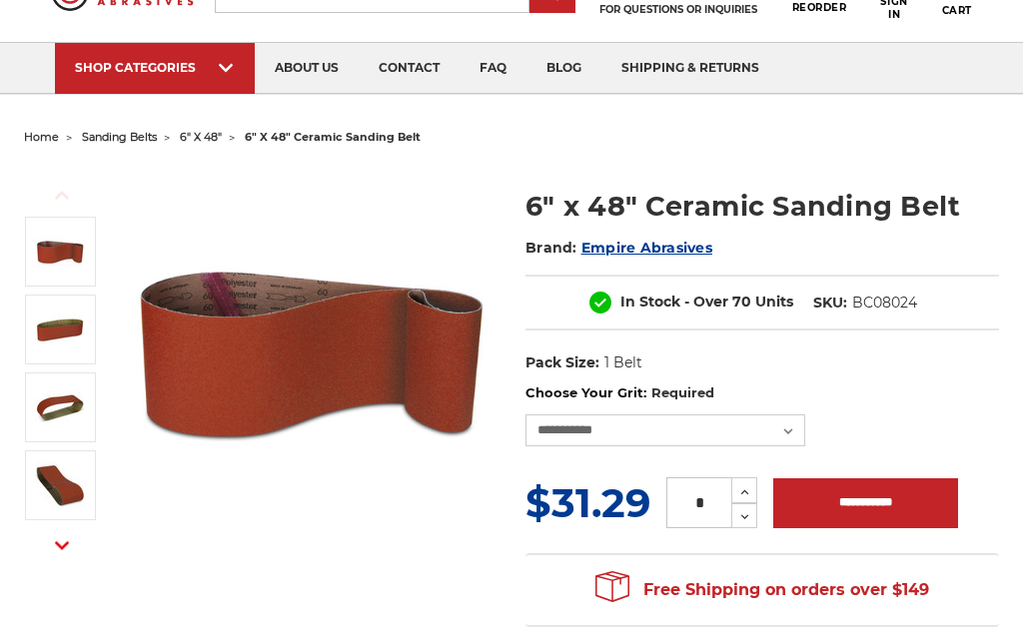
scroll to position [118, 0]
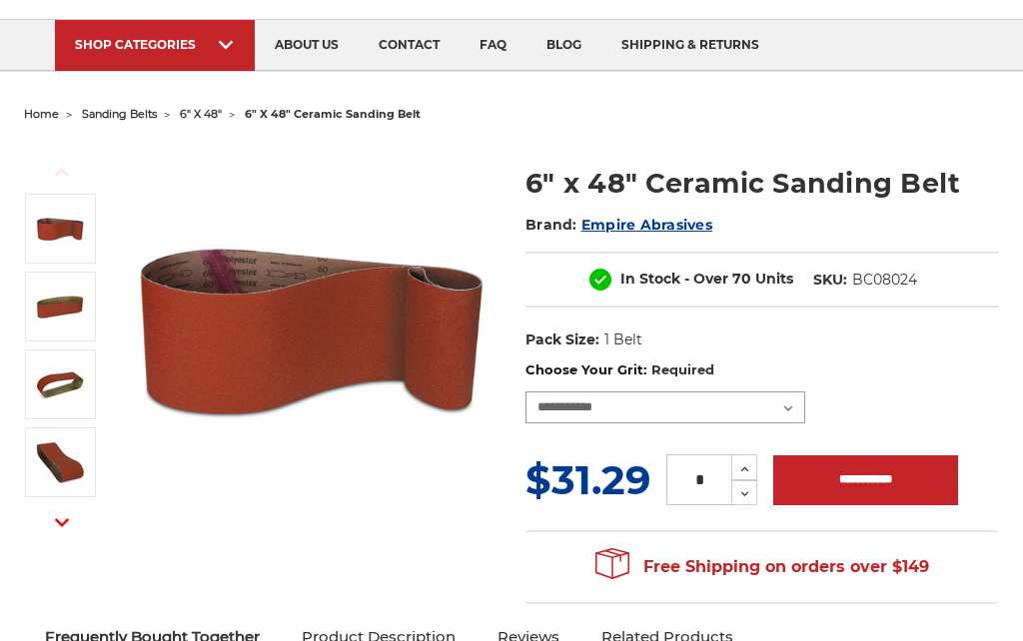
click at [797, 396] on select "**********" at bounding box center [665, 409] width 280 height 32
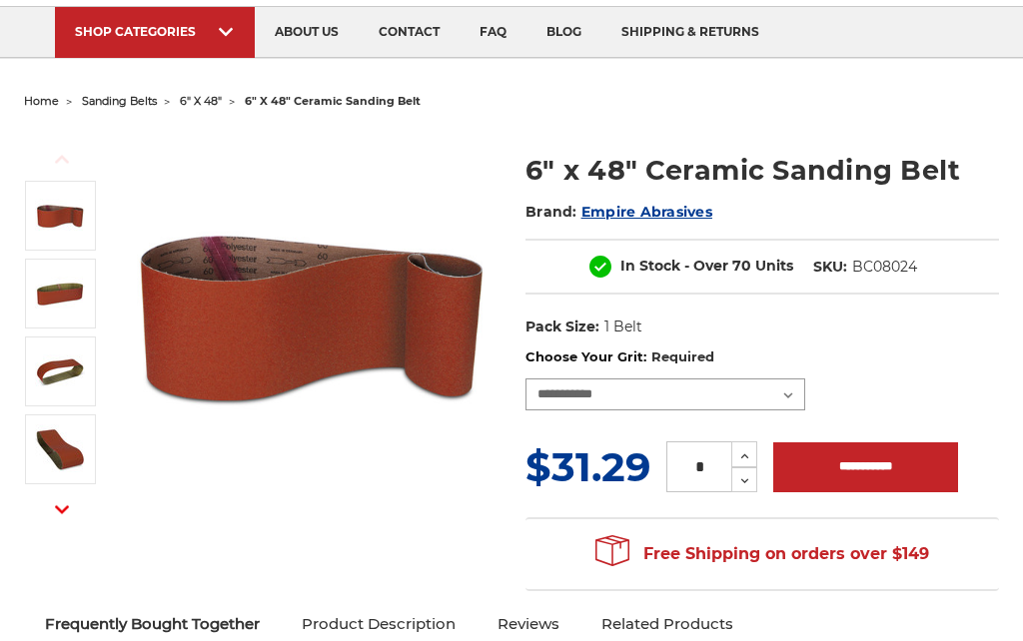
scroll to position [0, 0]
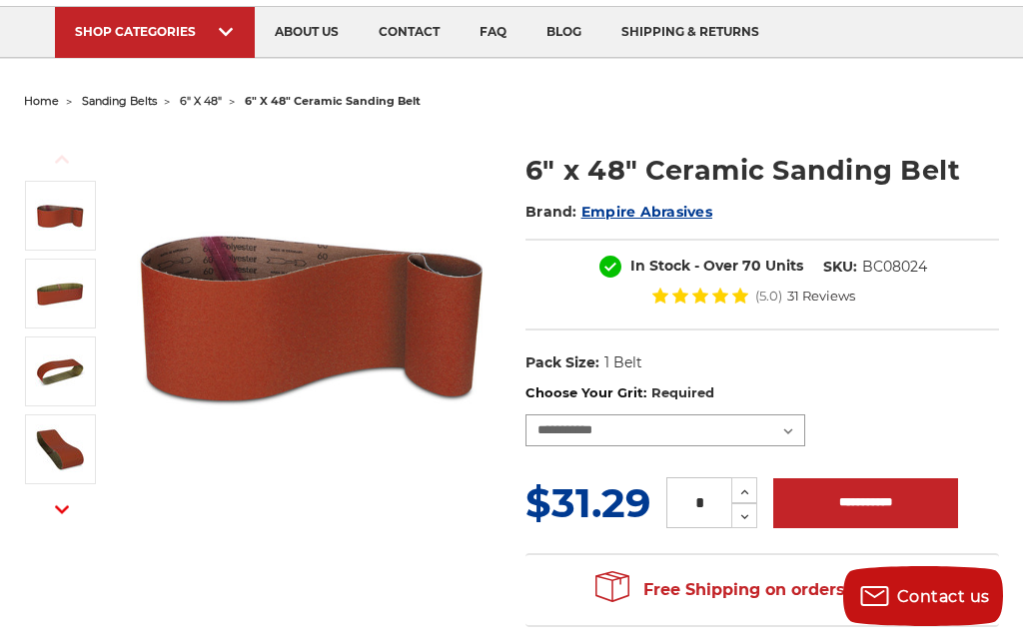
select select "****"
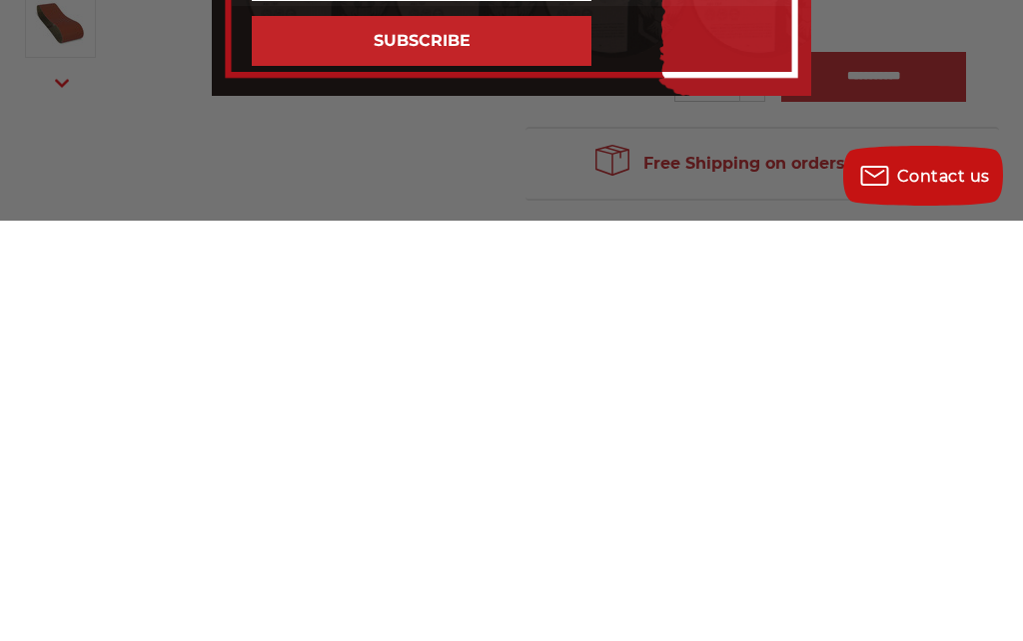
scroll to position [137, 0]
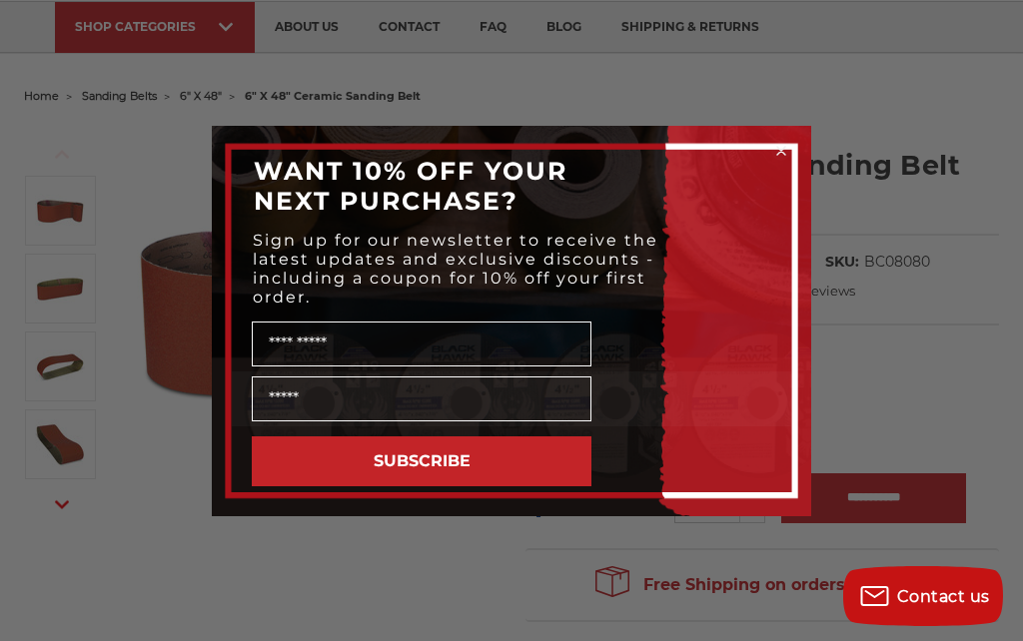
click at [846, 111] on div "Close dialog WANT 10% OFF YOUR NEXT PURCHASE? Sign up for our newsletter to rec…" at bounding box center [511, 320] width 1023 height 641
click at [786, 150] on circle "Close dialog" at bounding box center [781, 150] width 19 height 19
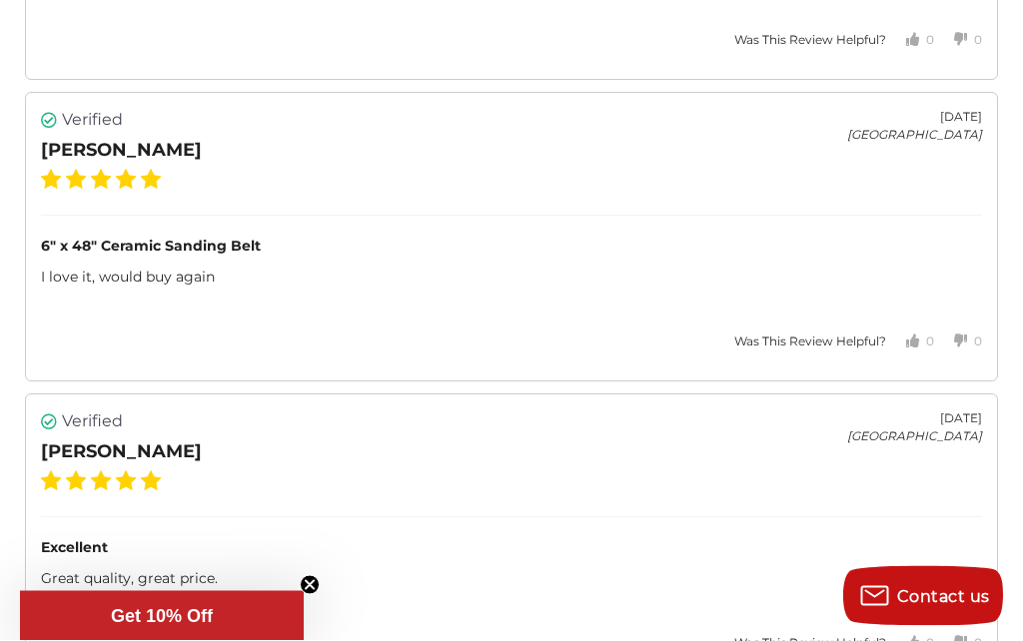
scroll to position [4605, 0]
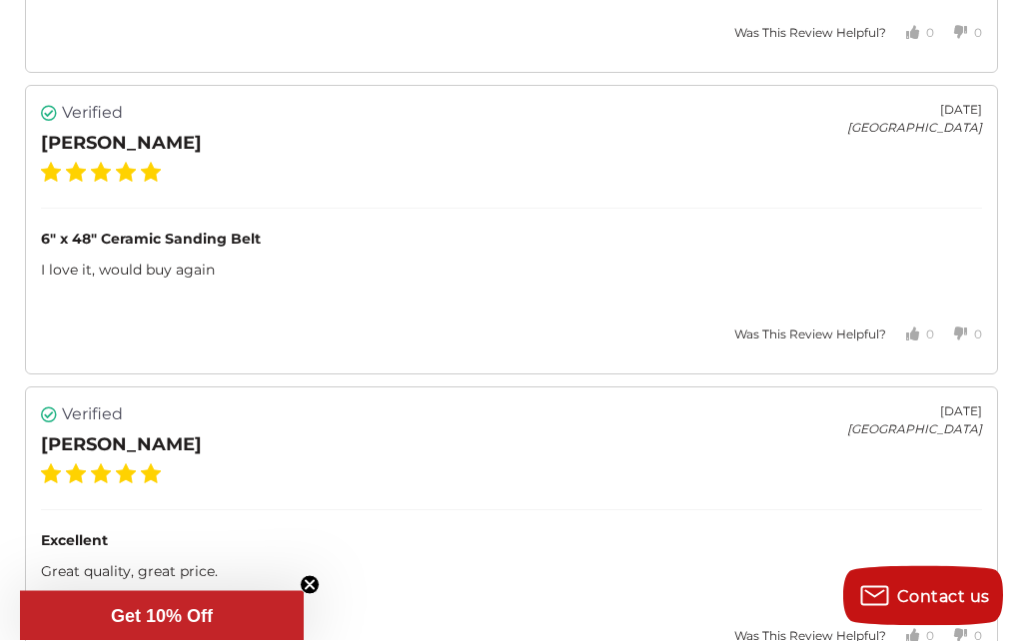
click at [184, 626] on span "Get 10% Off" at bounding box center [162, 616] width 102 height 20
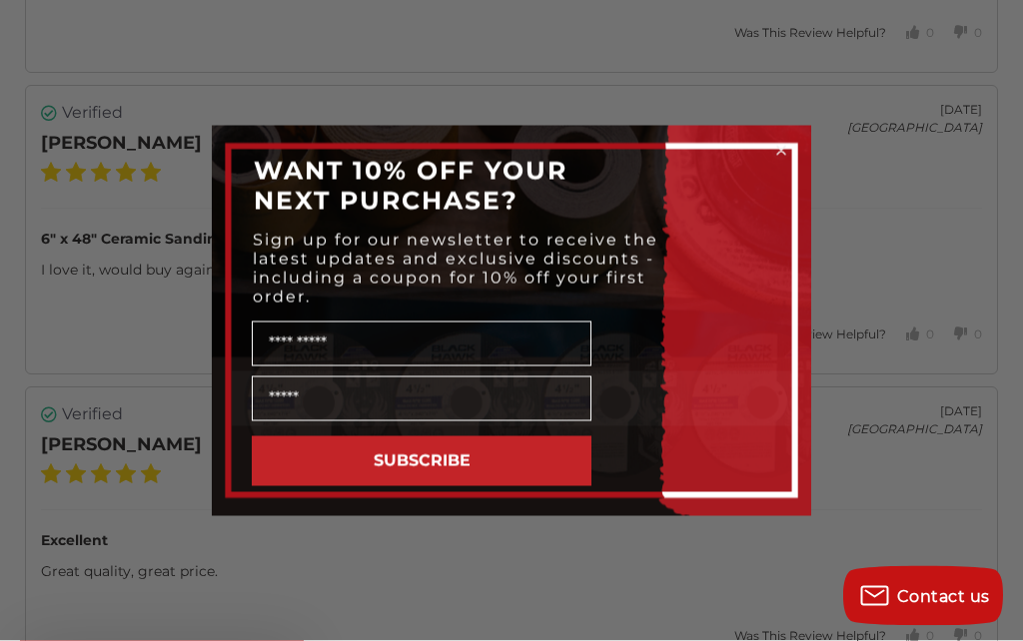
scroll to position [4606, 0]
click at [783, 160] on circle "Close dialog" at bounding box center [781, 150] width 19 height 19
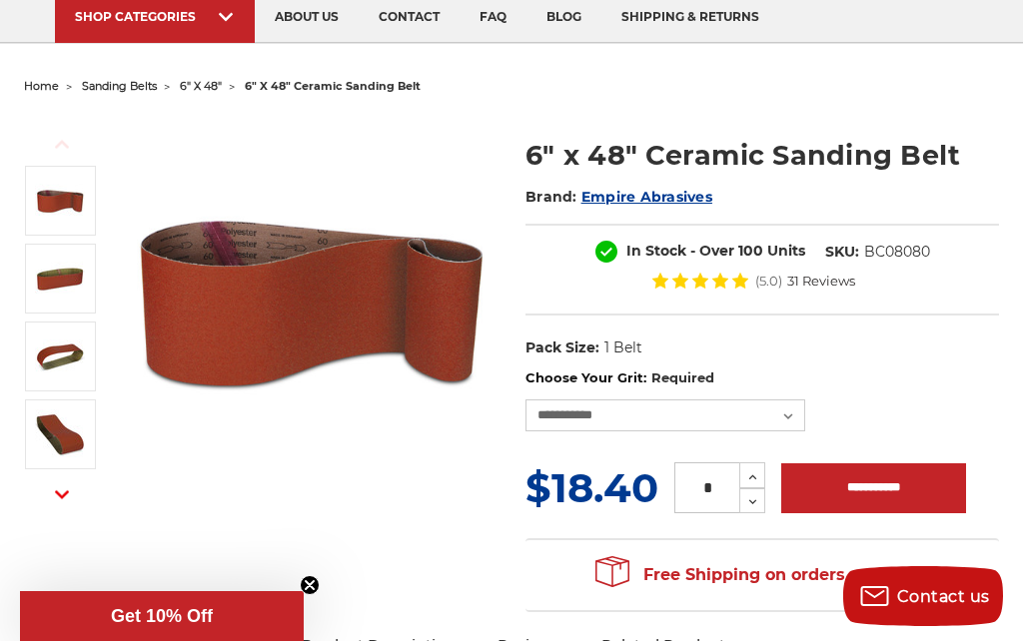
scroll to position [0, 0]
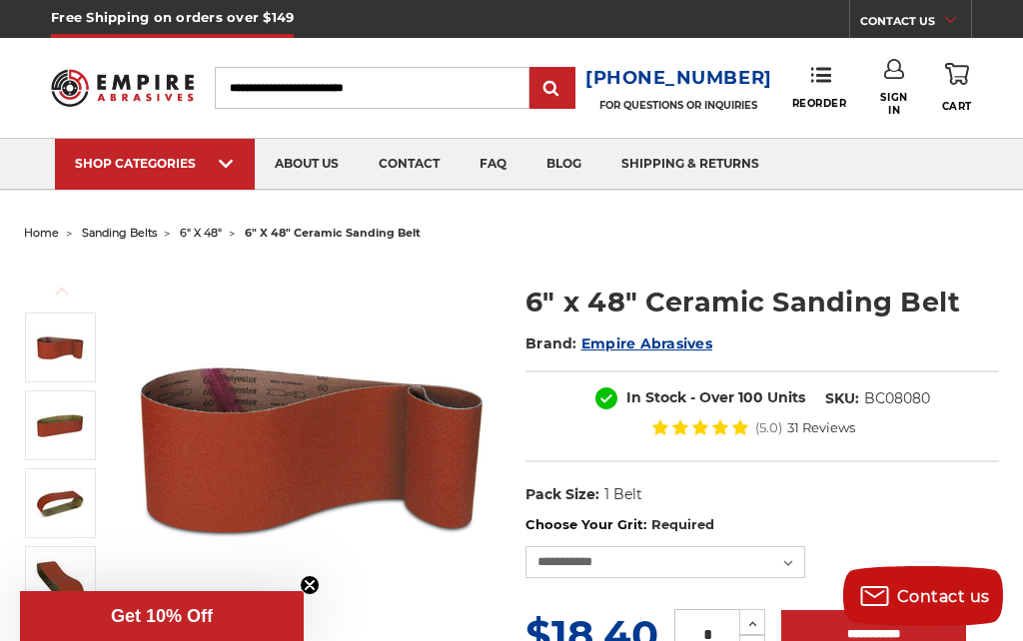
click at [686, 163] on link "shipping & returns" at bounding box center [690, 164] width 178 height 51
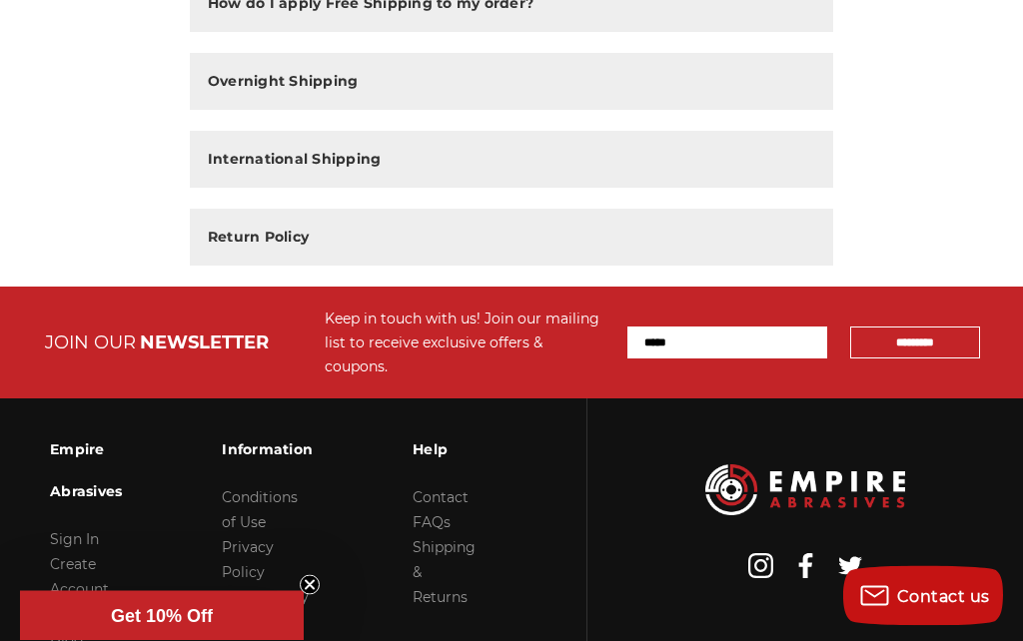
scroll to position [547, 0]
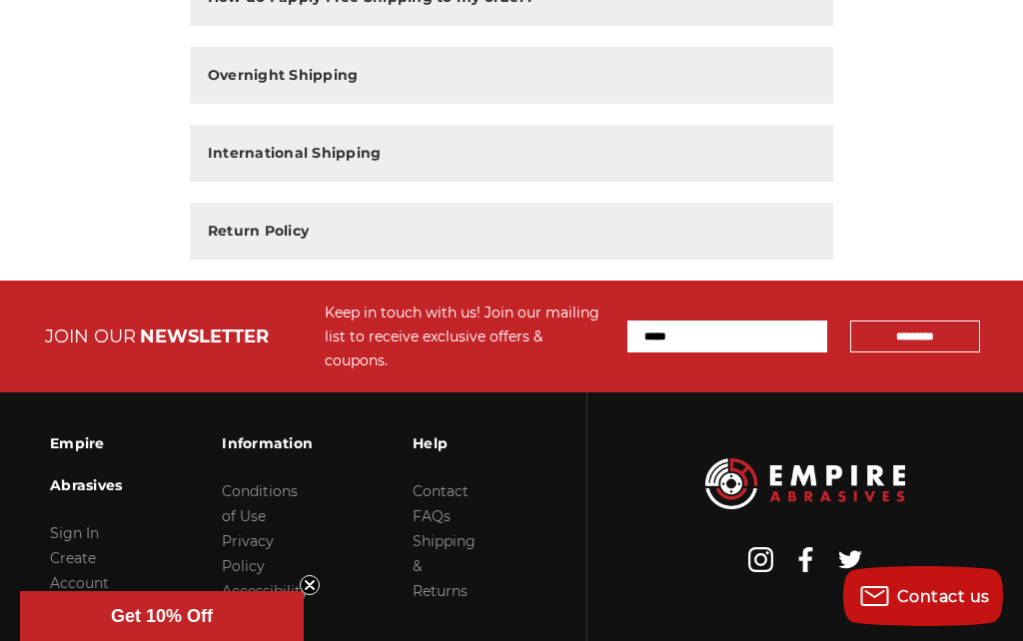
click at [433, 507] on link "FAQs" at bounding box center [432, 516] width 38 height 18
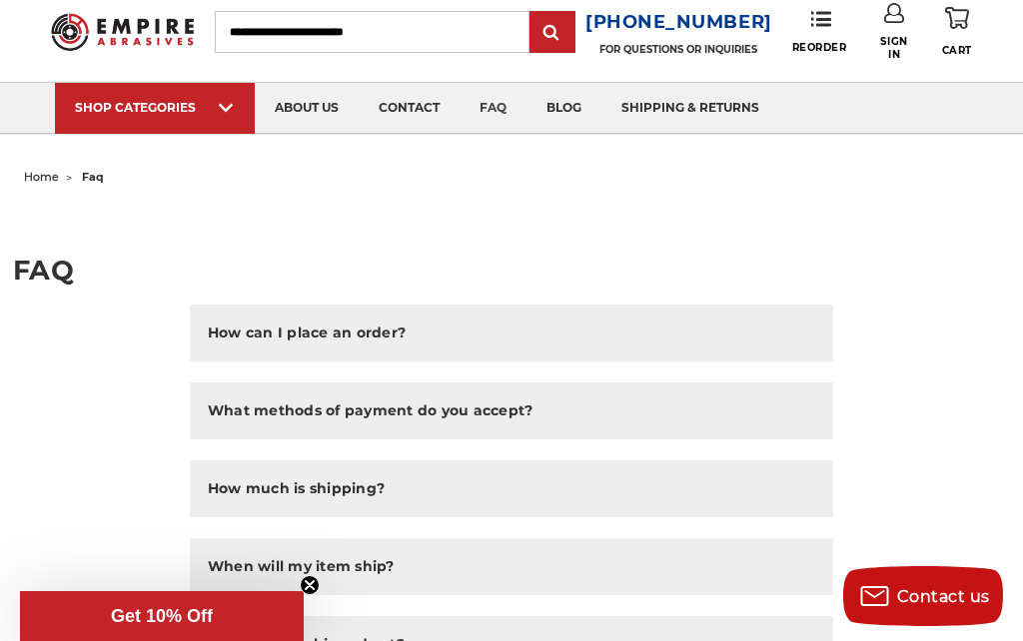
click at [263, 499] on h2 "How much is shipping?" at bounding box center [296, 488] width 177 height 21
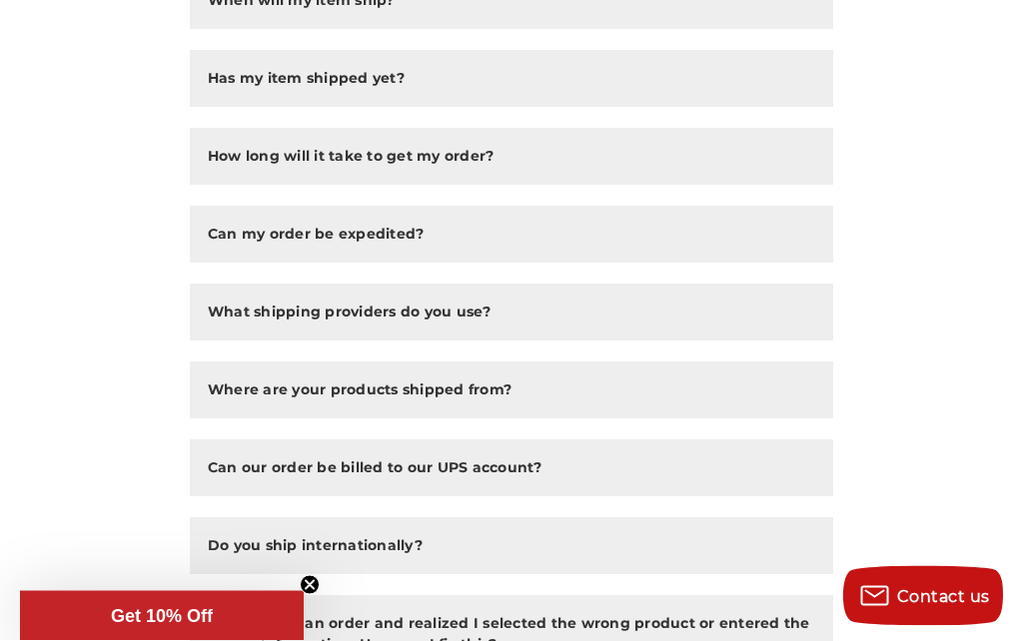
scroll to position [715, 0]
click at [245, 391] on h2 "Where are your products shipped from?" at bounding box center [360, 390] width 304 height 21
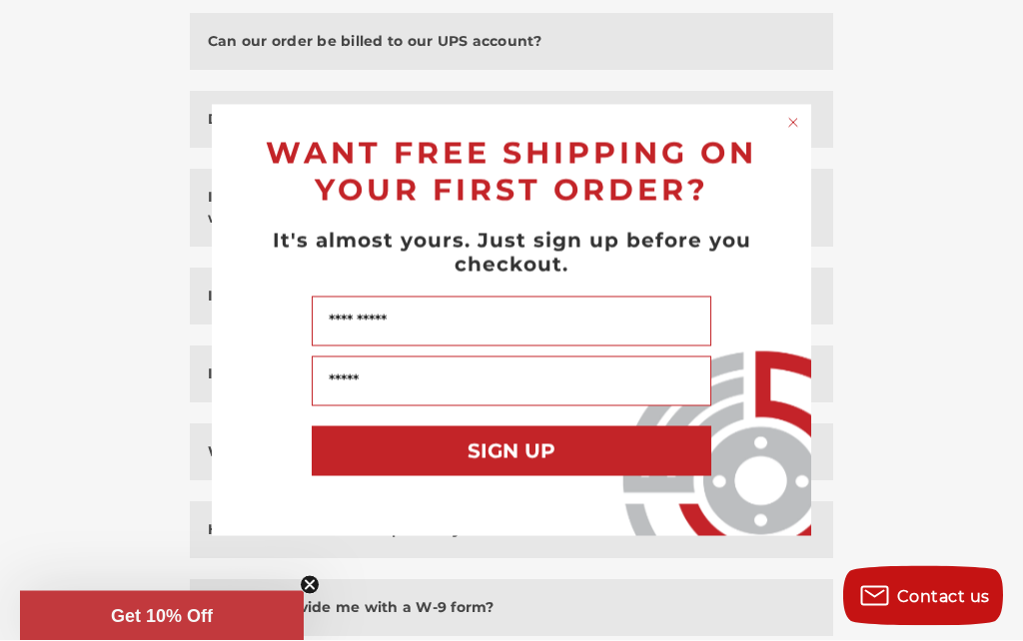
scroll to position [0, 0]
